Goal: Find specific page/section: Find specific page/section

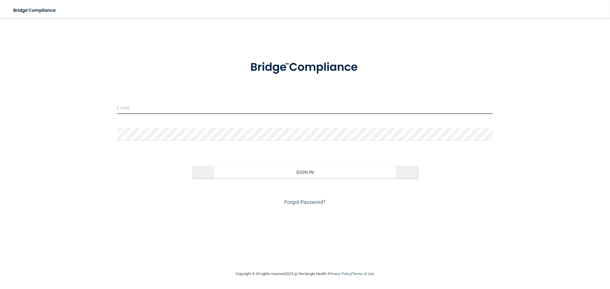
type input "[EMAIL_ADDRESS][DOMAIN_NAME]"
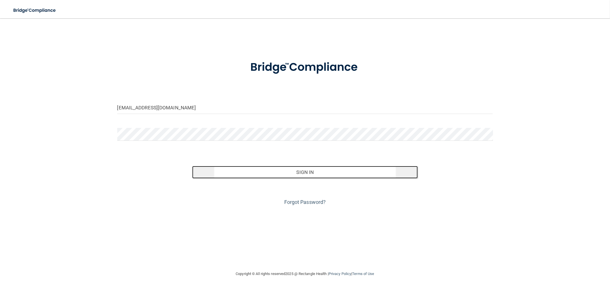
click at [300, 172] on button "Sign In" at bounding box center [304, 172] width 225 height 13
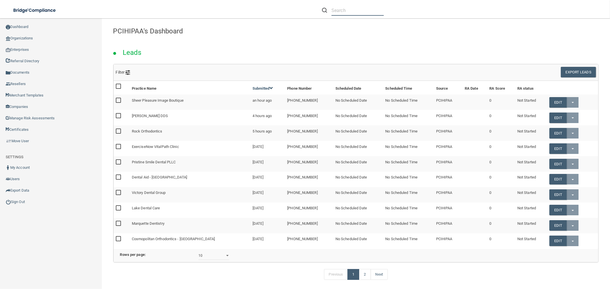
click at [343, 8] on input "text" at bounding box center [357, 10] width 52 height 11
click at [364, 1] on li at bounding box center [353, 10] width 70 height 21
click at [353, 9] on input "text" at bounding box center [357, 10] width 52 height 11
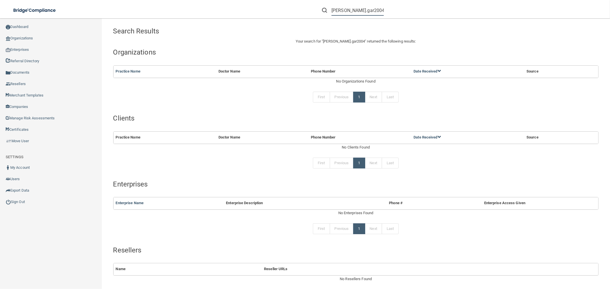
click at [366, 7] on input "emily.gar2004" at bounding box center [357, 10] width 52 height 11
type input "emily.gar2004.egg@gmail.com"
click at [331, 7] on div "emily.gar2004.egg@gmail.com" at bounding box center [353, 10] width 62 height 11
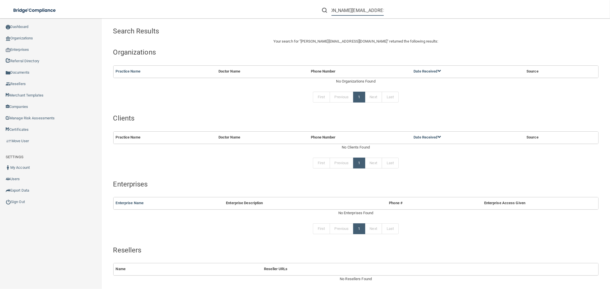
drag, startPoint x: 332, startPoint y: 9, endPoint x: 424, endPoint y: 9, distance: 92.1
click at [432, 10] on div "emily.gar2004.egg@gmail.com" at bounding box center [431, 10] width 237 height 21
paste input "314-702-3593"
click at [364, 9] on input "314-702-3593" at bounding box center [357, 10] width 52 height 11
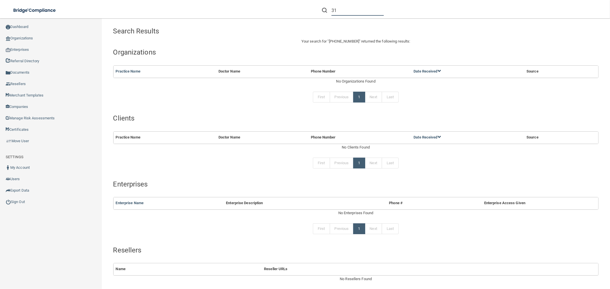
type input "3"
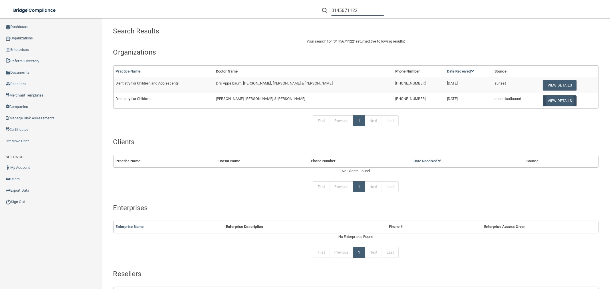
type input "3145671122"
click at [543, 101] on button "View Details" at bounding box center [560, 100] width 34 height 11
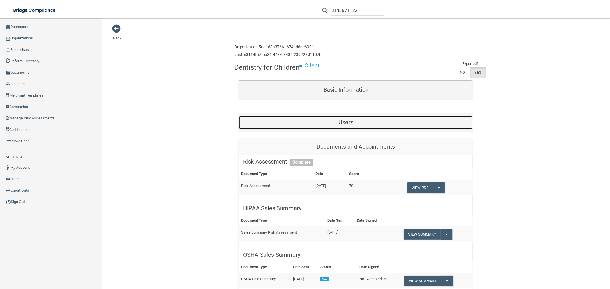
click at [361, 124] on h5 "Users" at bounding box center [346, 122] width 206 height 6
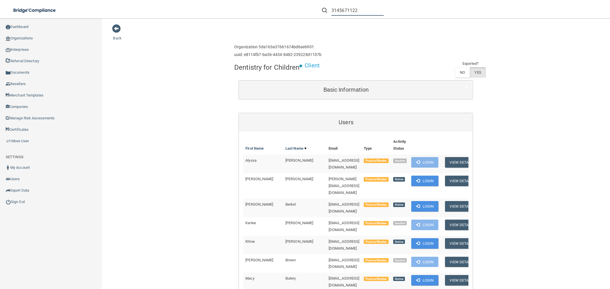
drag, startPoint x: 365, startPoint y: 10, endPoint x: 331, endPoint y: 10, distance: 33.7
click at [331, 10] on div "3145671122" at bounding box center [353, 10] width 62 height 11
